Goal: Information Seeking & Learning: Learn about a topic

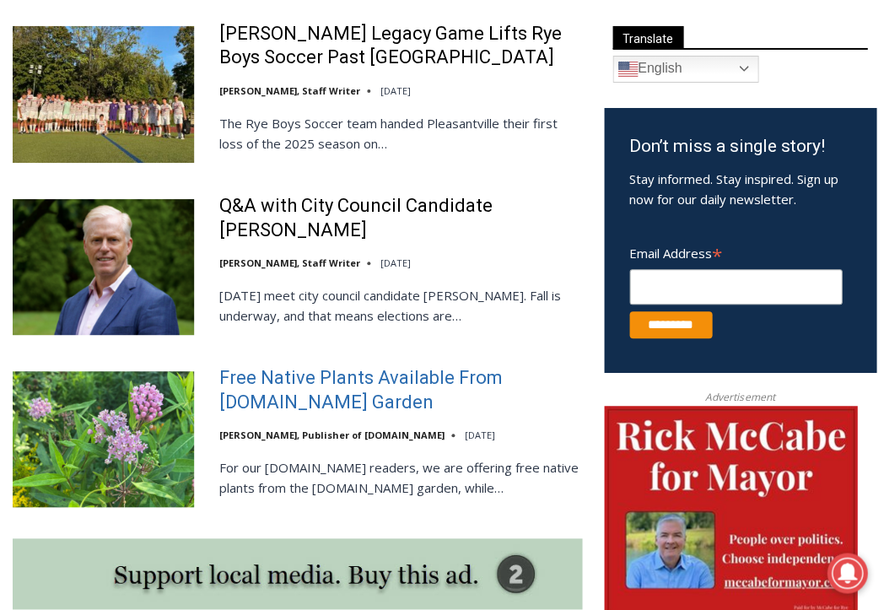
scroll to position [994, 0]
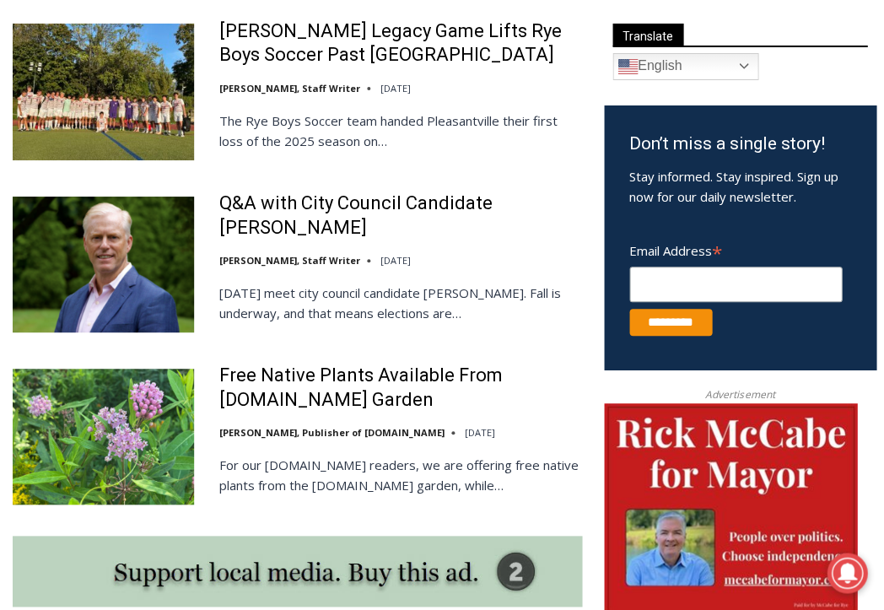
click at [178, 266] on img at bounding box center [103, 264] width 181 height 136
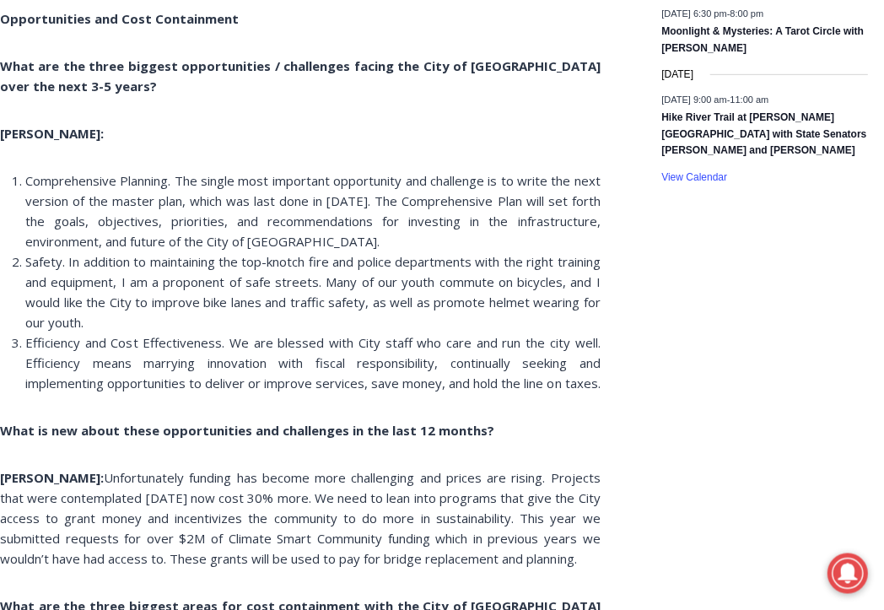
scroll to position [3076, 0]
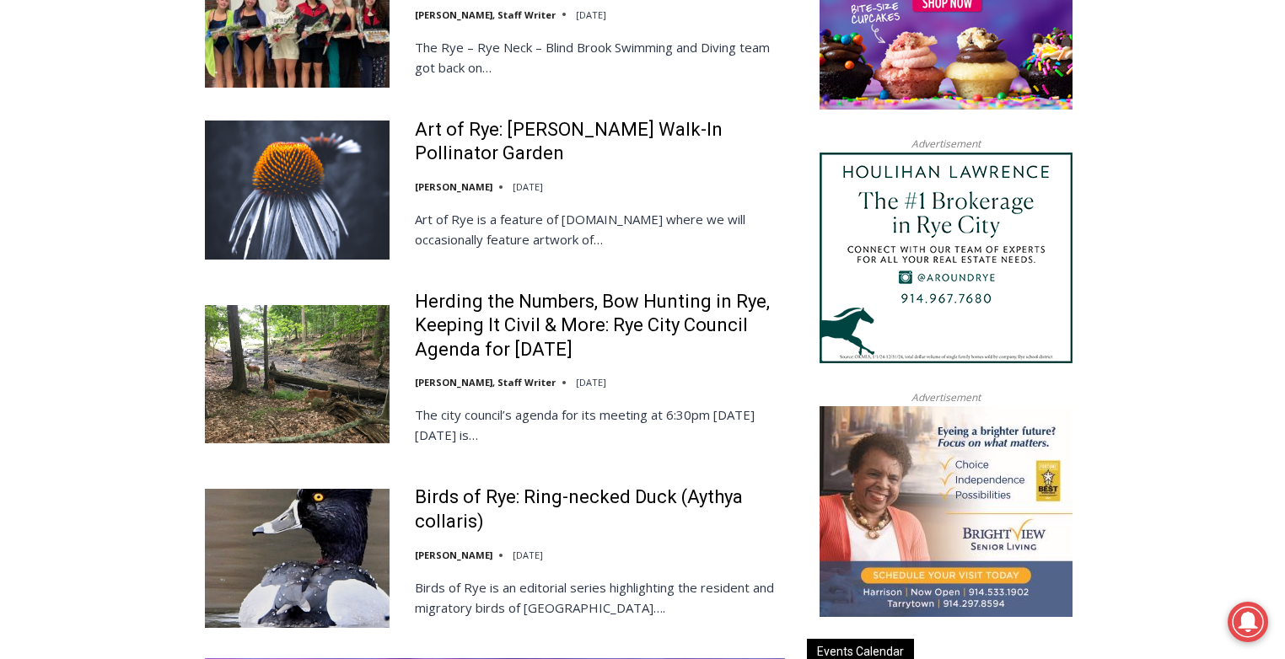
scroll to position [2009, 0]
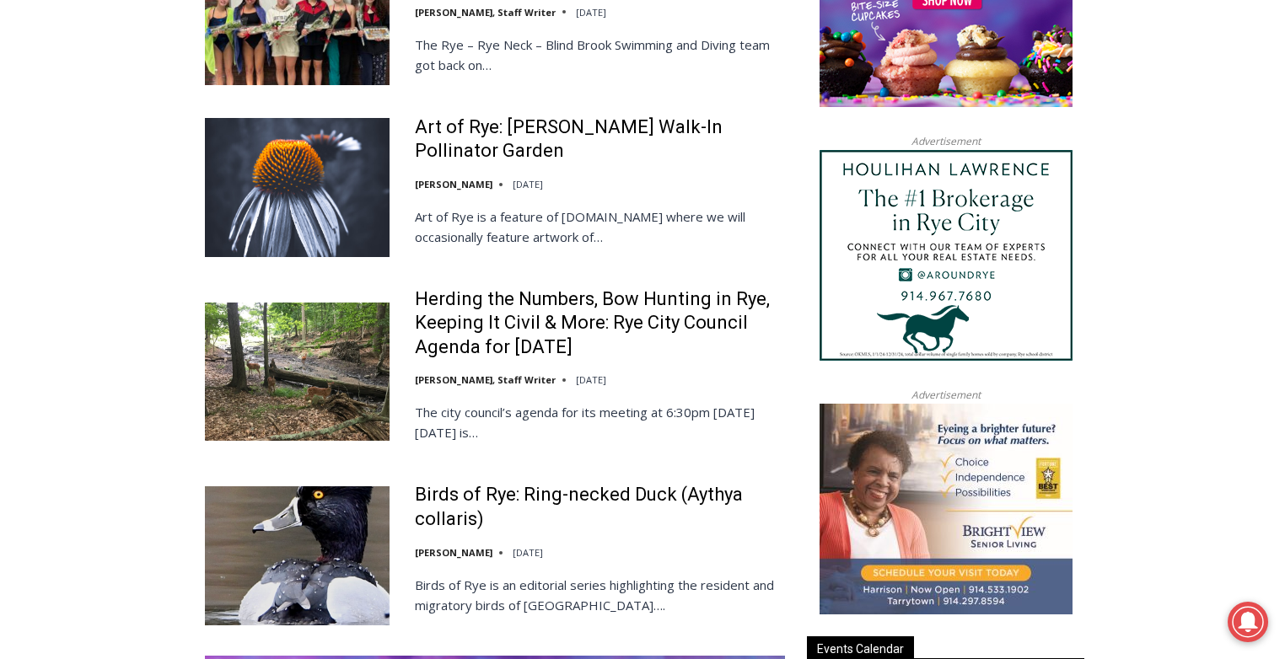
click at [324, 343] on img at bounding box center [297, 372] width 185 height 138
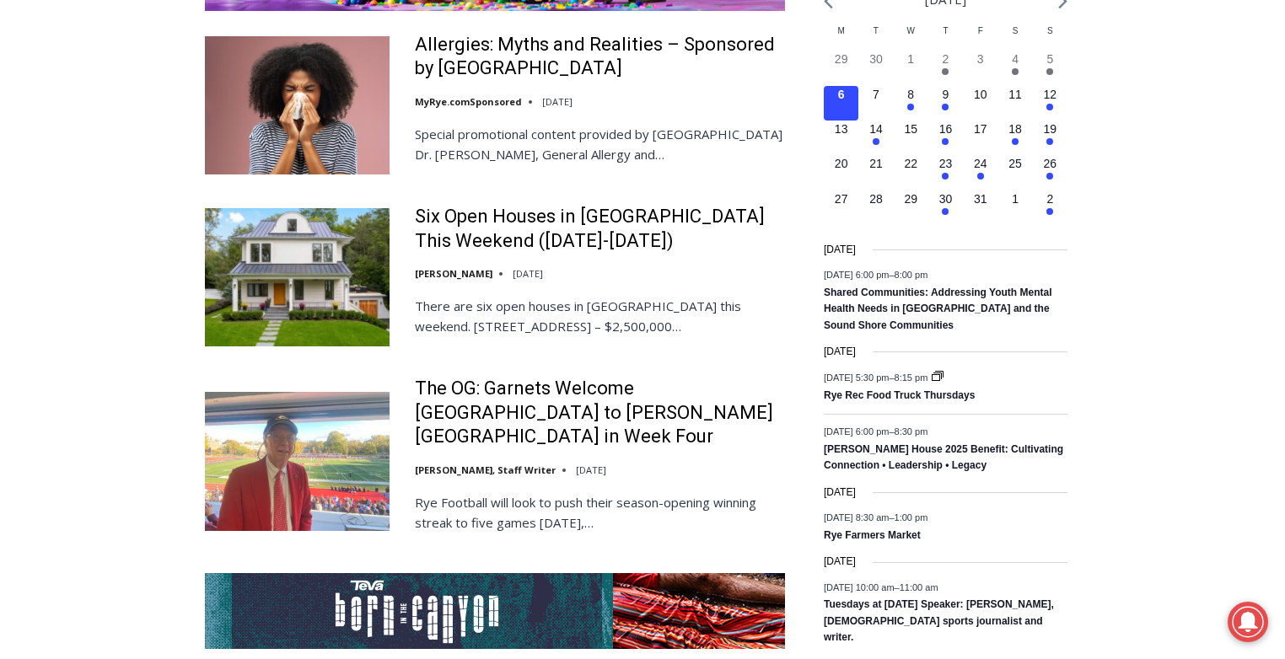
scroll to position [2614, 0]
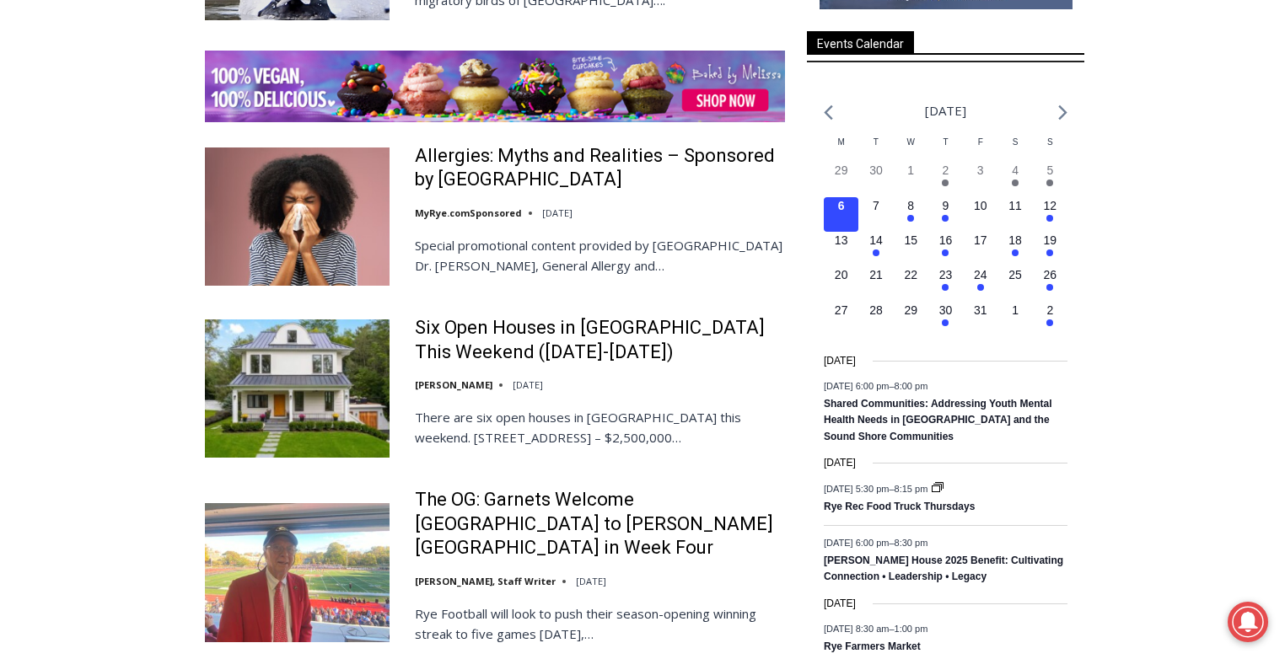
click at [274, 326] on img at bounding box center [297, 389] width 185 height 138
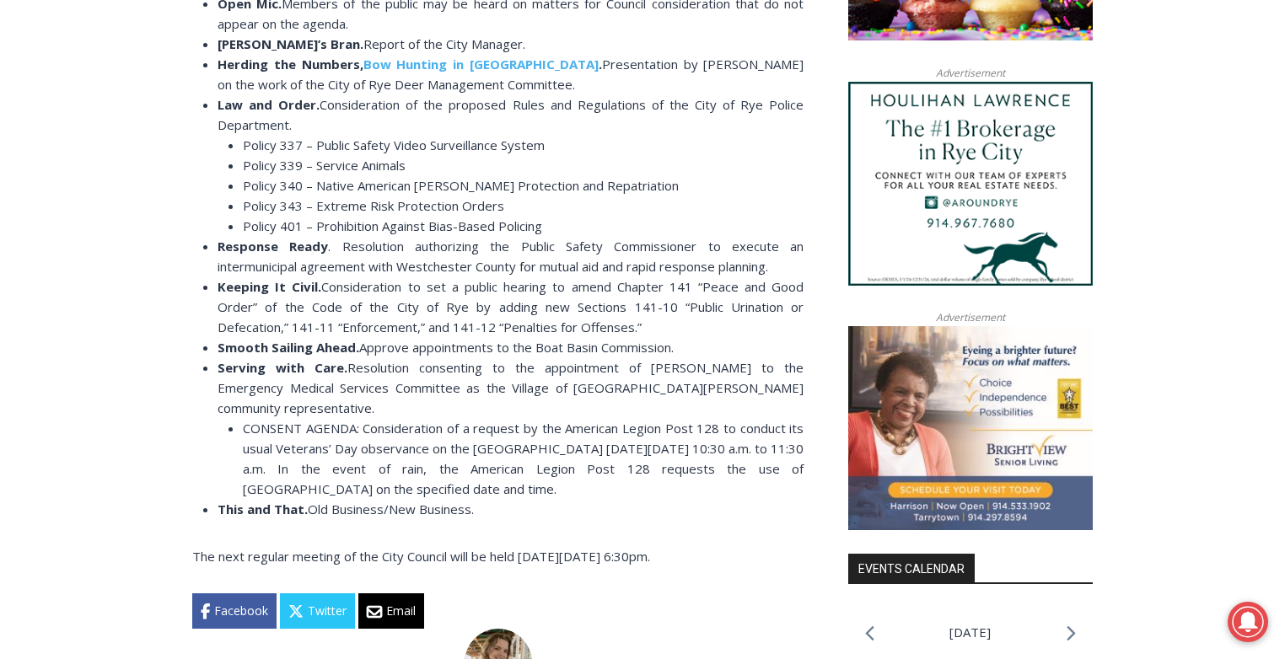
scroll to position [1533, 0]
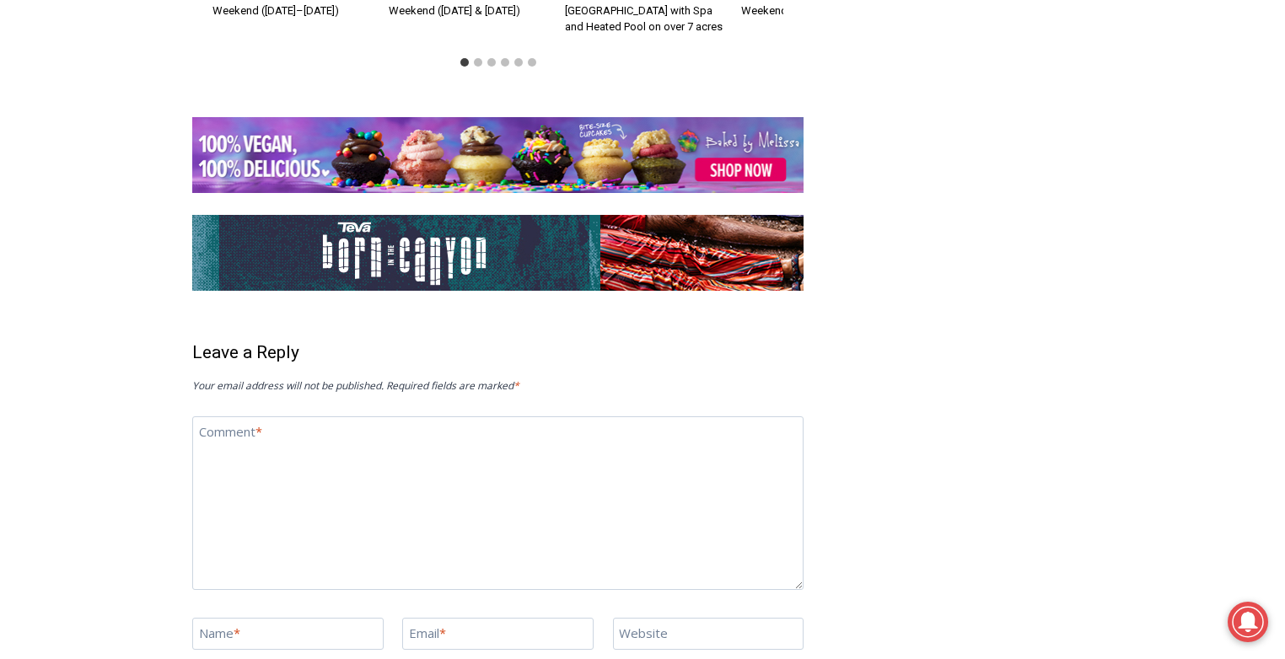
scroll to position [5880, 0]
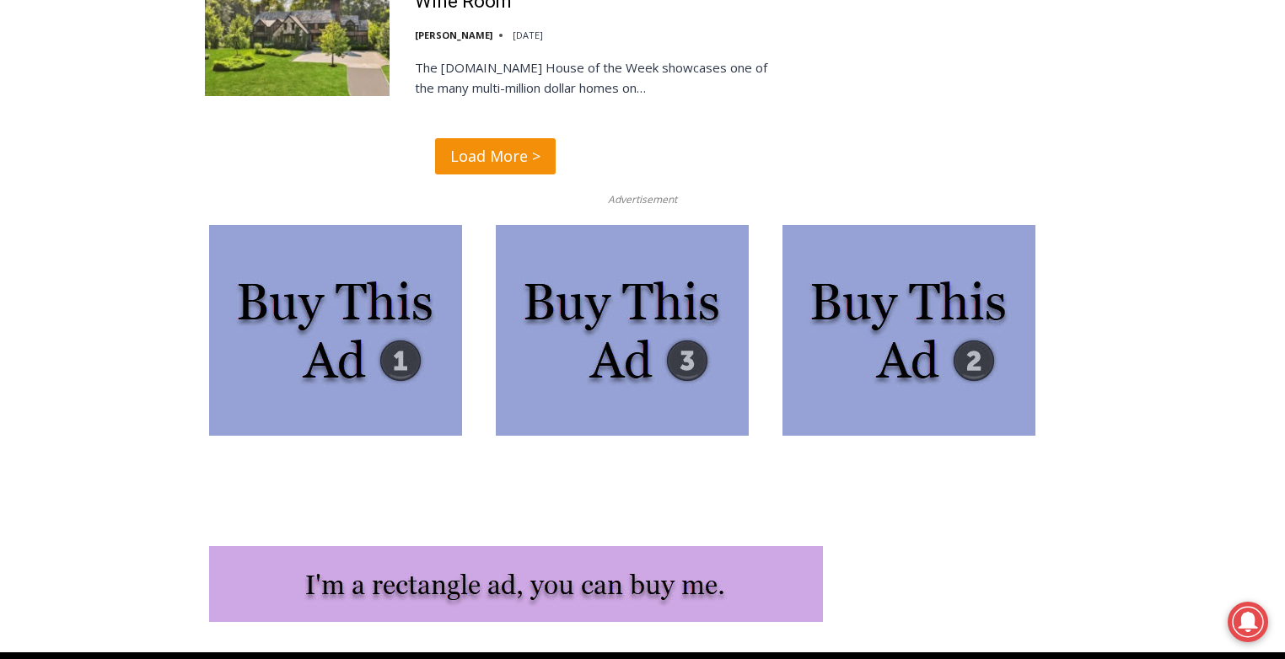
scroll to position [4270, 0]
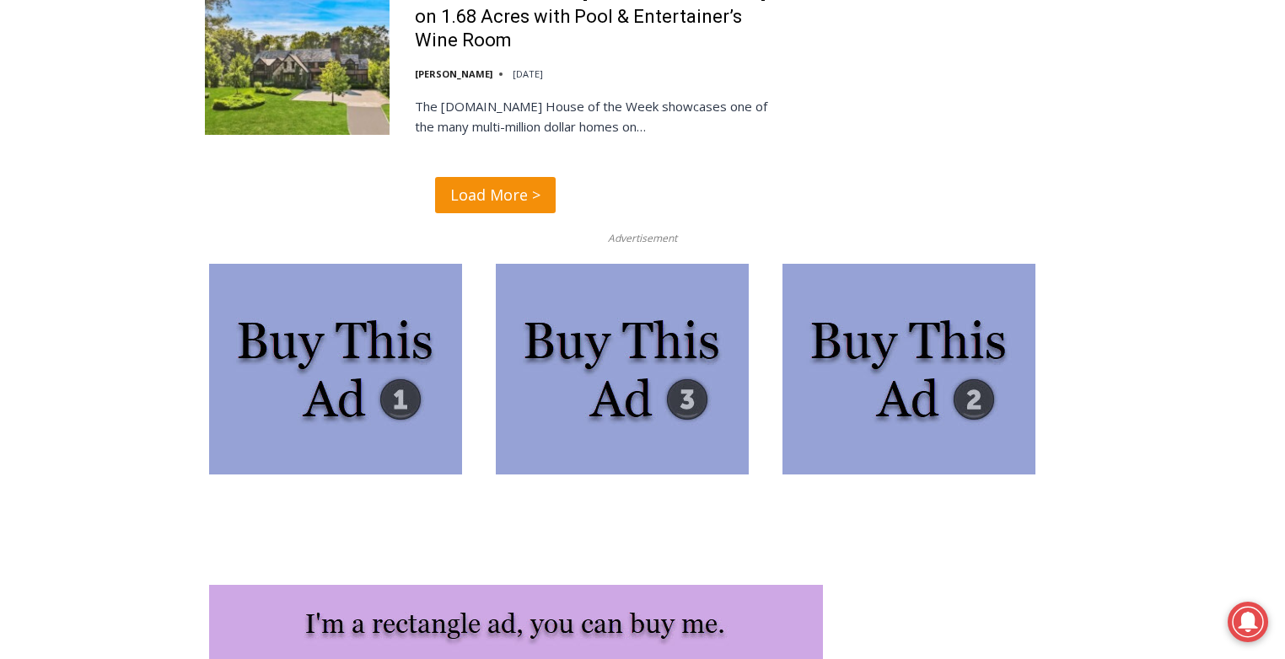
click at [519, 183] on span "Load More >" at bounding box center [495, 195] width 90 height 24
click at [538, 183] on span "Load More >" at bounding box center [495, 195] width 90 height 24
click at [516, 207] on span "Load More >" at bounding box center [495, 195] width 90 height 24
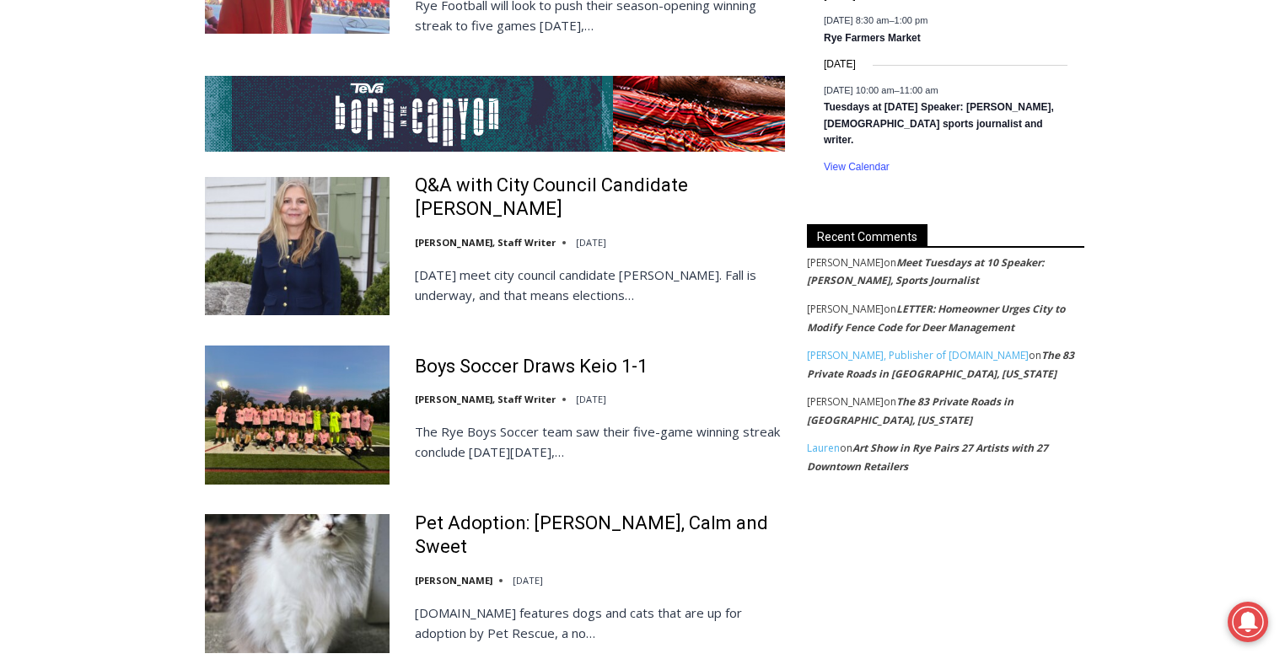
scroll to position [3110, 0]
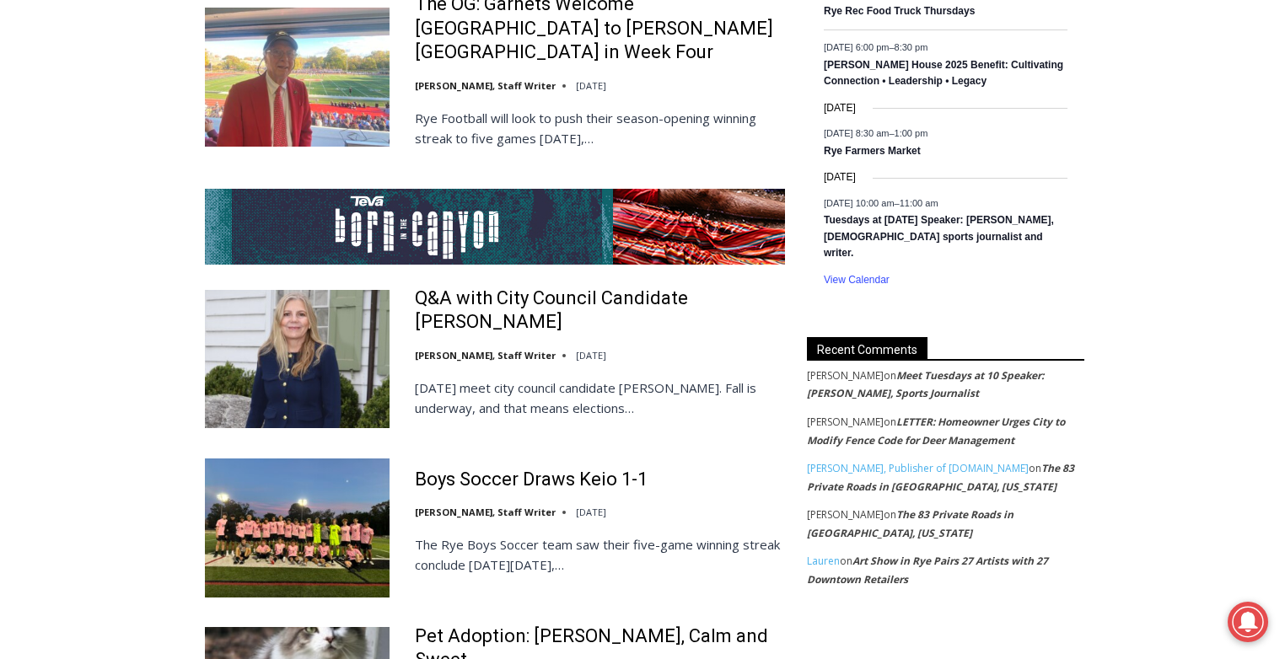
click at [889, 413] on footer "Mark Blumberg on LETTER: Homeowner Urges City to Modify Fence Code for Deer Man…" at bounding box center [945, 431] width 277 height 36
click at [927, 415] on link "LETTER: Homeowner Urges City to Modify Fence Code for Deer Management" at bounding box center [936, 431] width 258 height 33
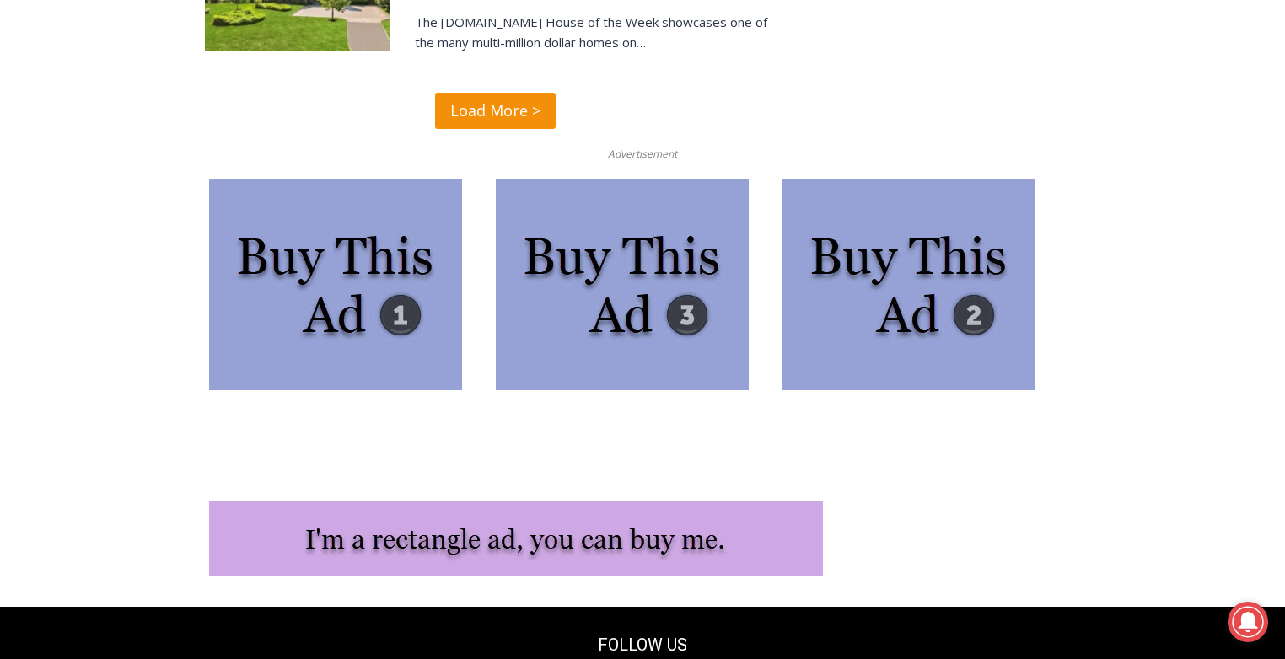
scroll to position [4031, 0]
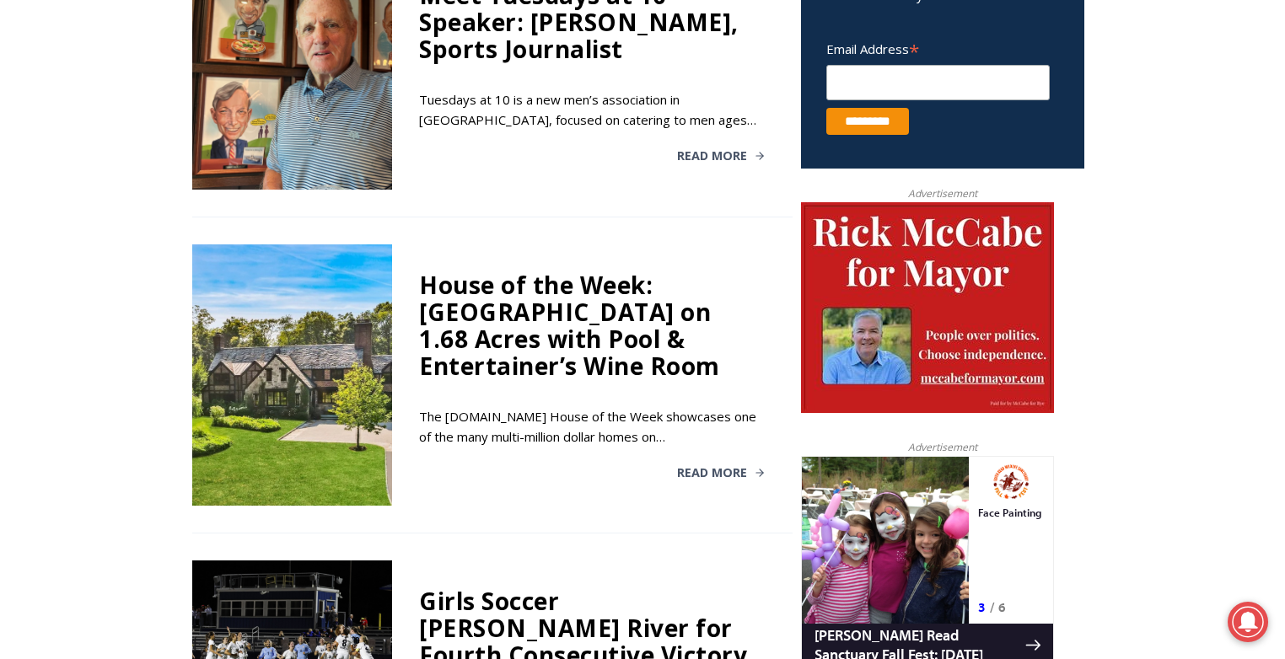
scroll to position [320, 0]
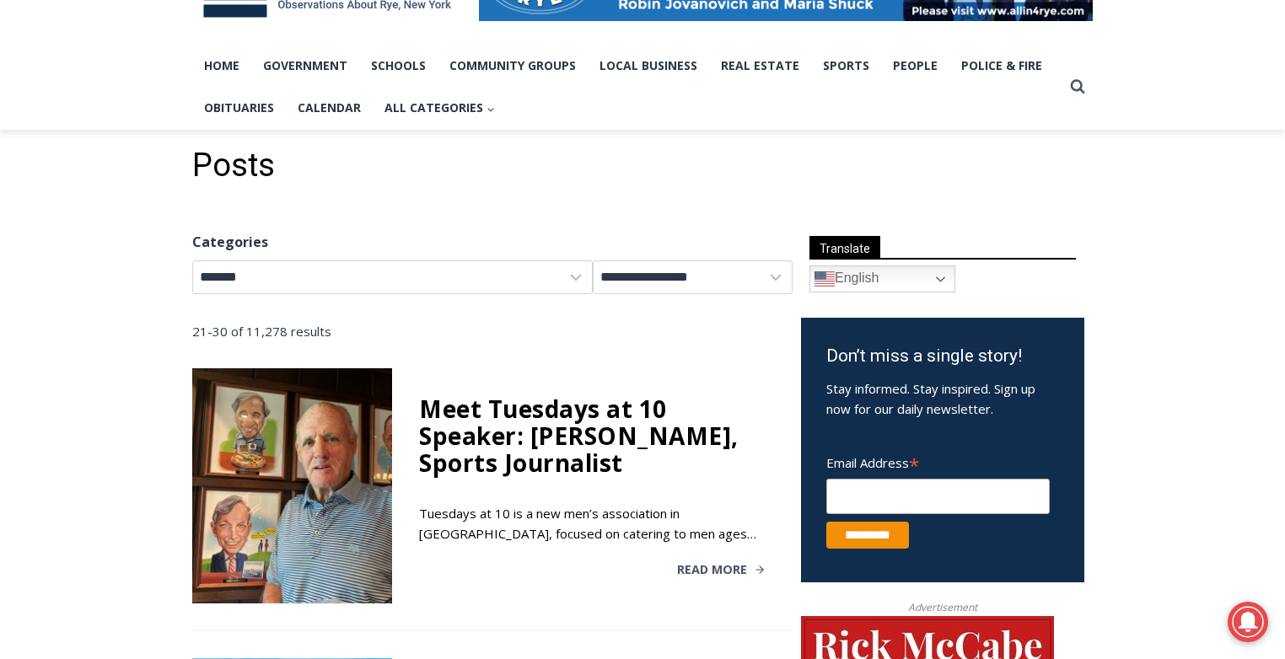
click at [446, 441] on div "Meet Tuesdays at 10 Speaker: Mark Mulvoy, Sports Journalist" at bounding box center [592, 435] width 347 height 81
click at [444, 439] on div "Meet Tuesdays at 10 Speaker: Mark Mulvoy, Sports Journalist" at bounding box center [592, 435] width 347 height 81
click at [444, 439] on div "Meet Tuesdays at 10 Speaker: [PERSON_NAME], Sports Journalist" at bounding box center [592, 435] width 347 height 81
click at [333, 446] on div at bounding box center [292, 485] width 200 height 234
click at [334, 445] on div at bounding box center [292, 485] width 200 height 234
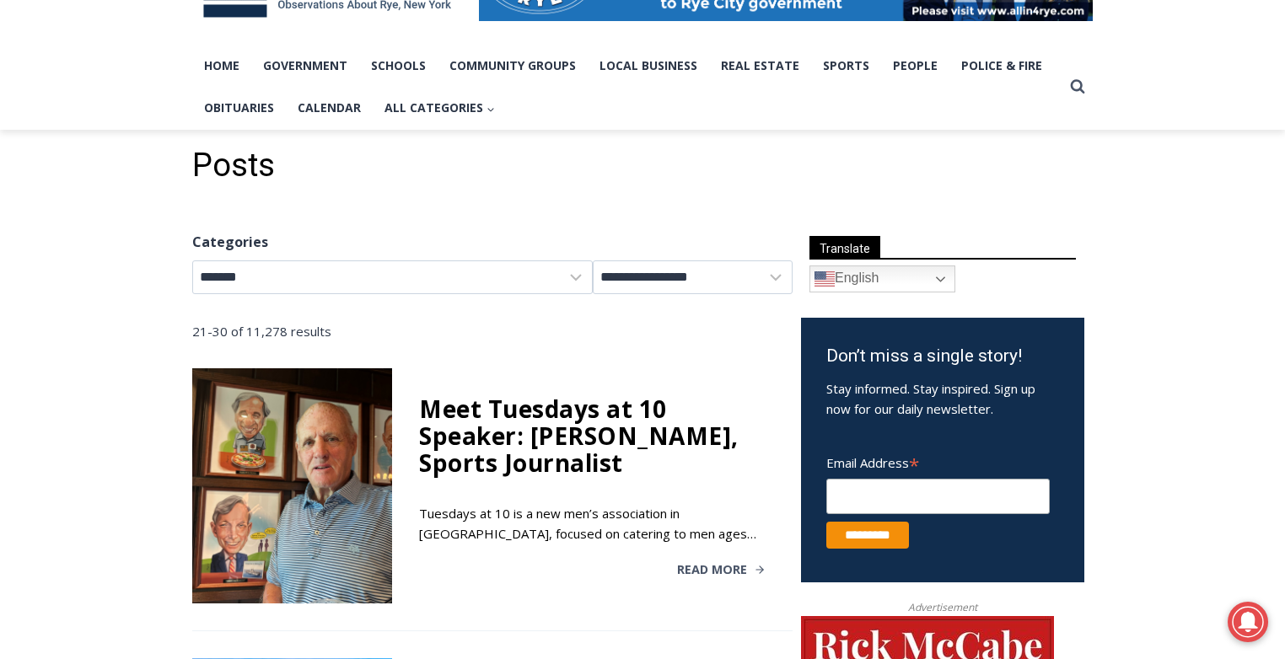
click at [302, 456] on div at bounding box center [292, 485] width 200 height 234
click at [302, 454] on div at bounding box center [292, 485] width 200 height 234
click at [759, 571] on line at bounding box center [759, 571] width 7 height 0
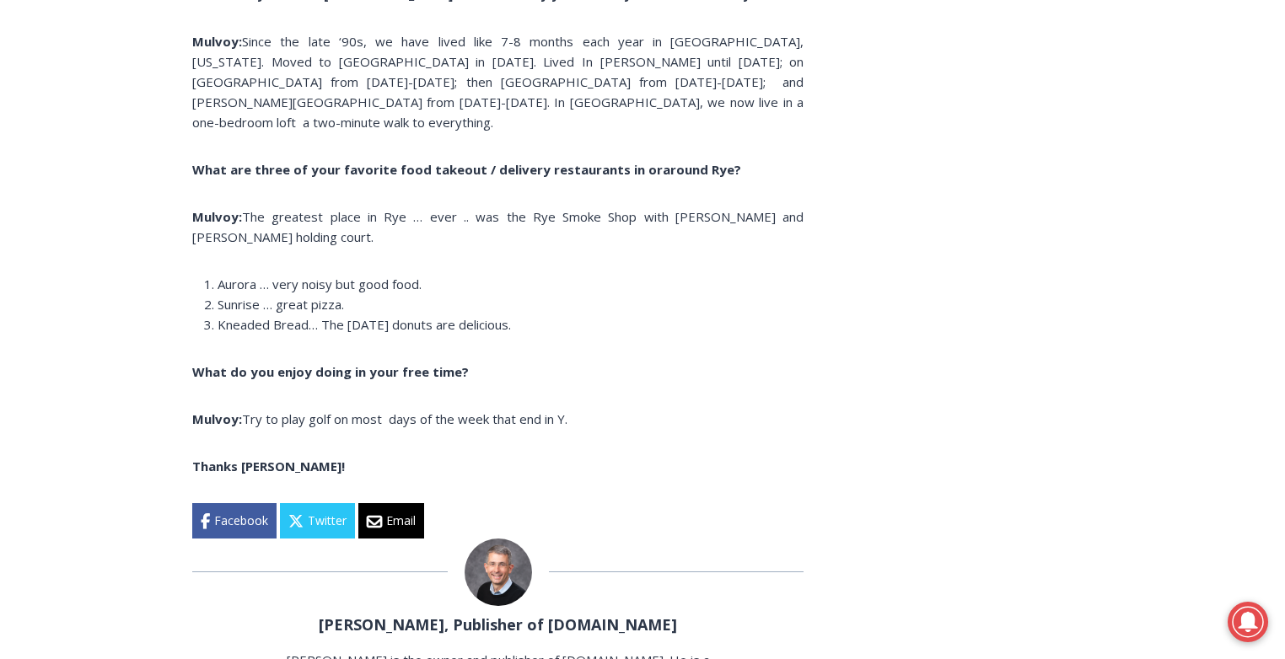
scroll to position [3579, 0]
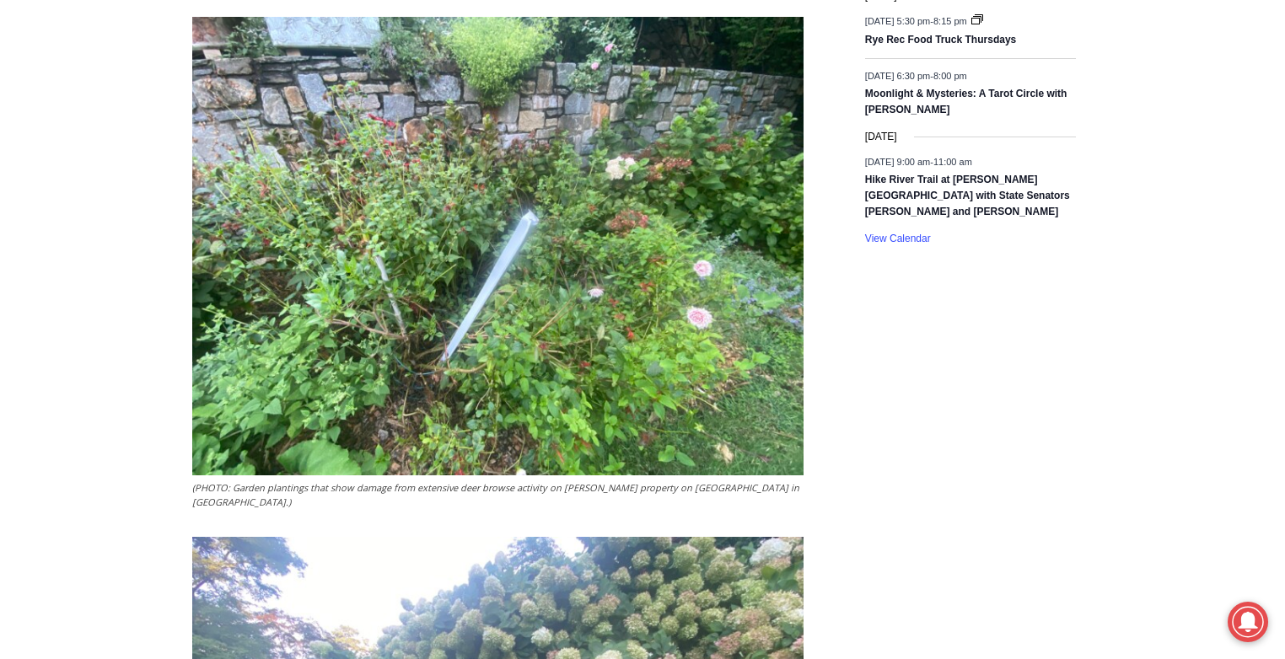
scroll to position [3134, 0]
